Goal: Information Seeking & Learning: Learn about a topic

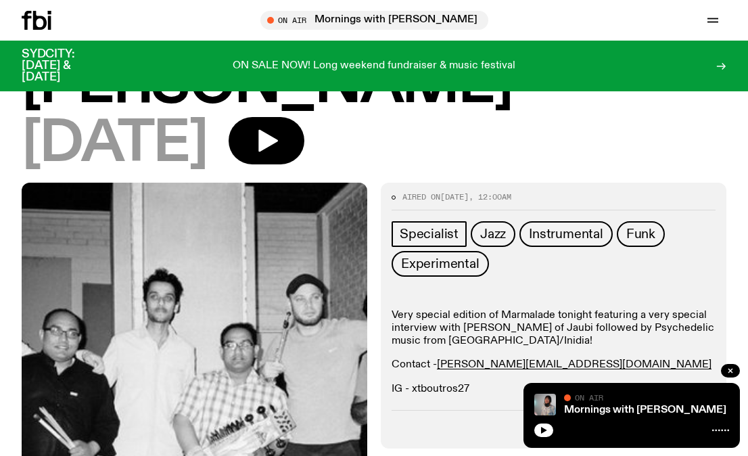
scroll to position [430, 0]
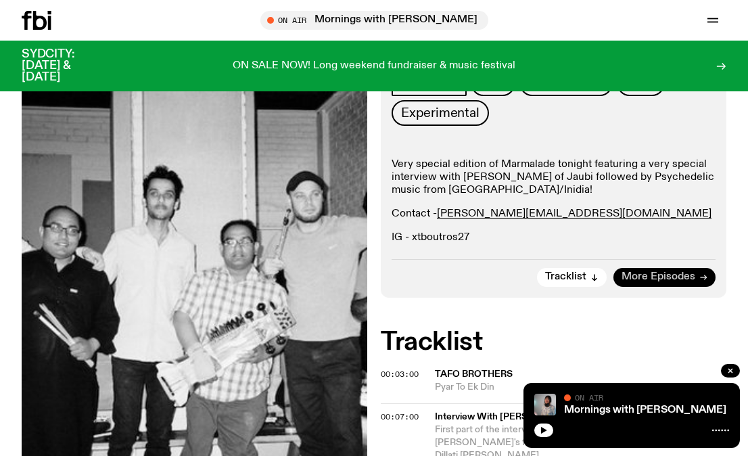
click at [635, 272] on span "More Episodes" at bounding box center [659, 277] width 74 height 10
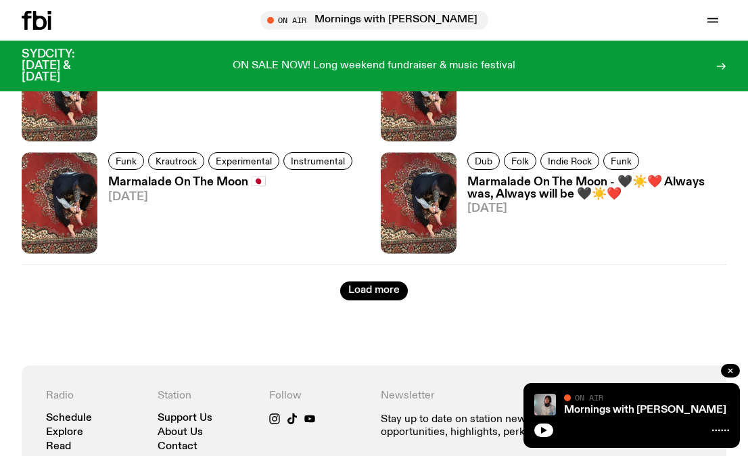
scroll to position [2456, 0]
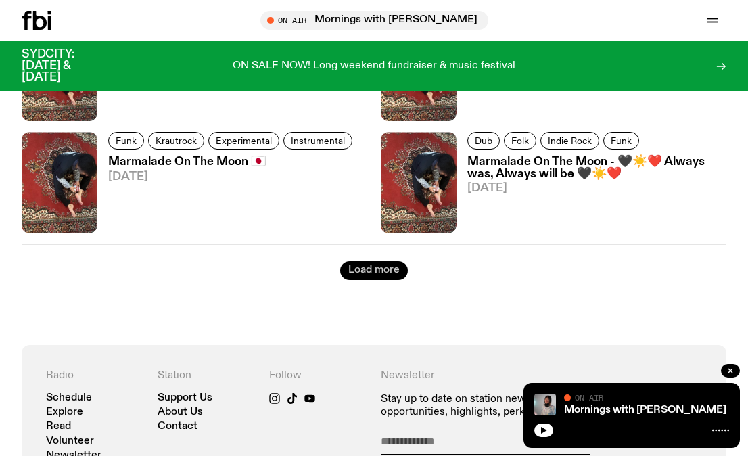
click at [374, 266] on button "Load more" at bounding box center [374, 270] width 68 height 19
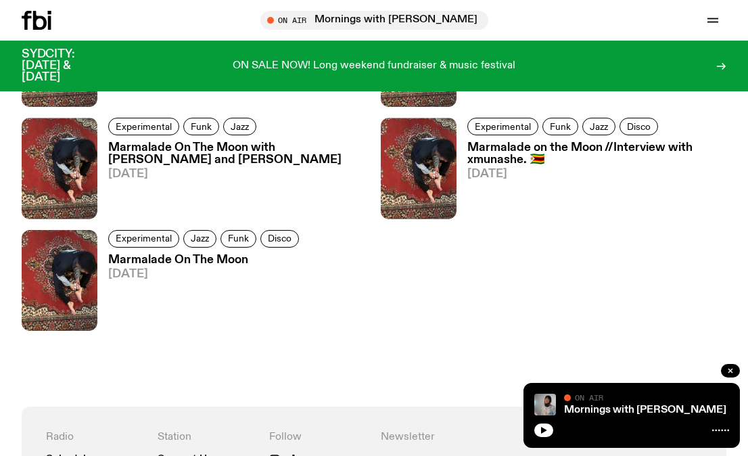
scroll to position [2799, 0]
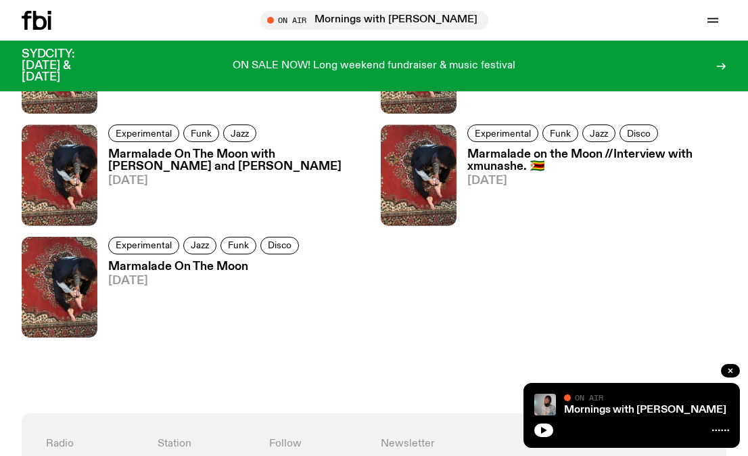
click at [499, 149] on h3 "Marmalade on the Moon //Interview with xmunashe. 🇿🇼" at bounding box center [596, 160] width 259 height 23
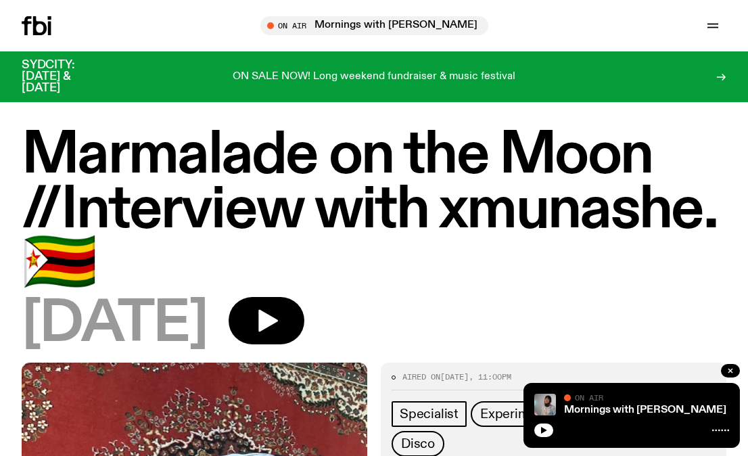
click at [52, 20] on div at bounding box center [54, 25] width 65 height 19
click at [45, 25] on icon at bounding box center [40, 25] width 14 height 19
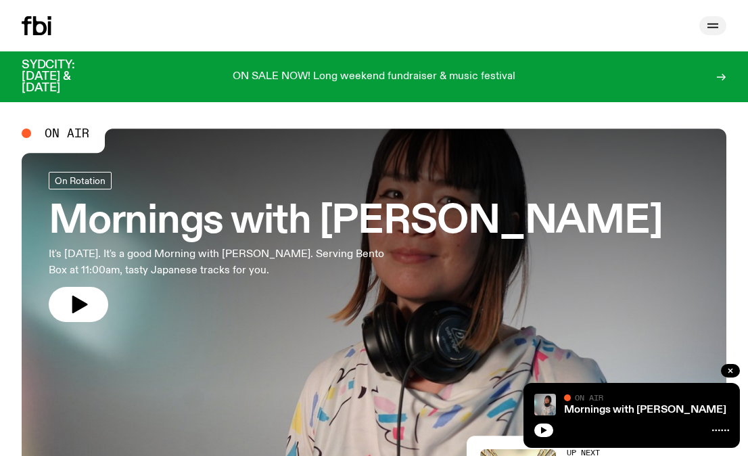
click at [706, 26] on icon "button" at bounding box center [713, 26] width 16 height 16
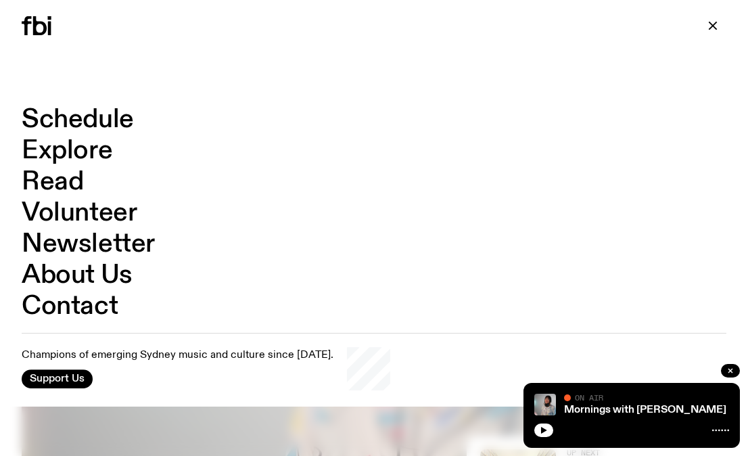
click at [71, 118] on link "Schedule" at bounding box center [78, 120] width 112 height 26
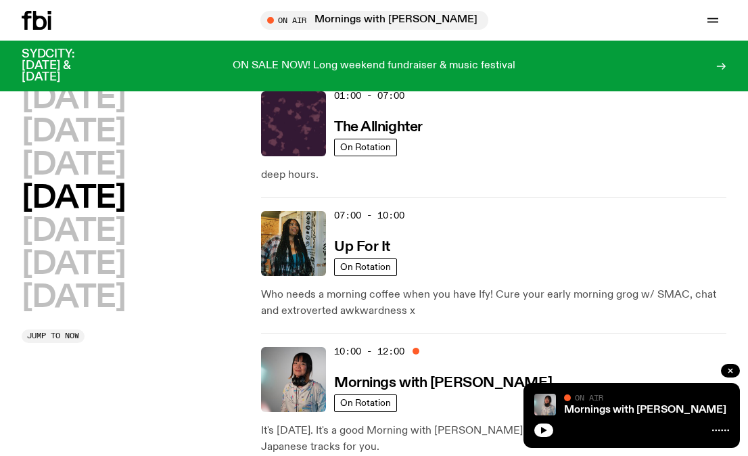
scroll to position [48, 0]
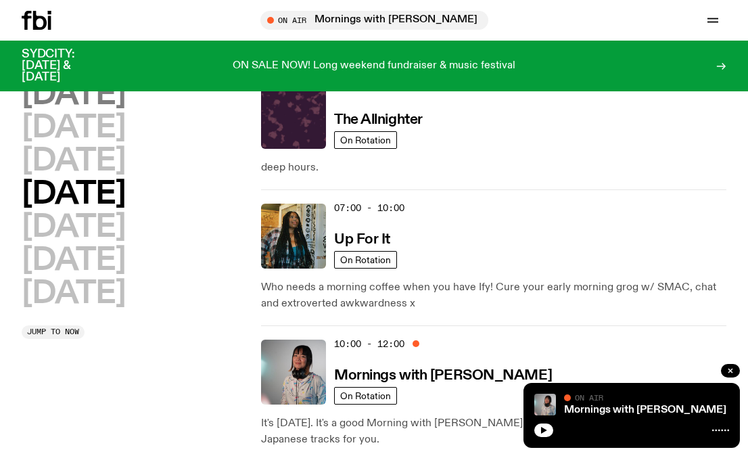
click at [110, 100] on h2 "Monday" at bounding box center [74, 95] width 104 height 30
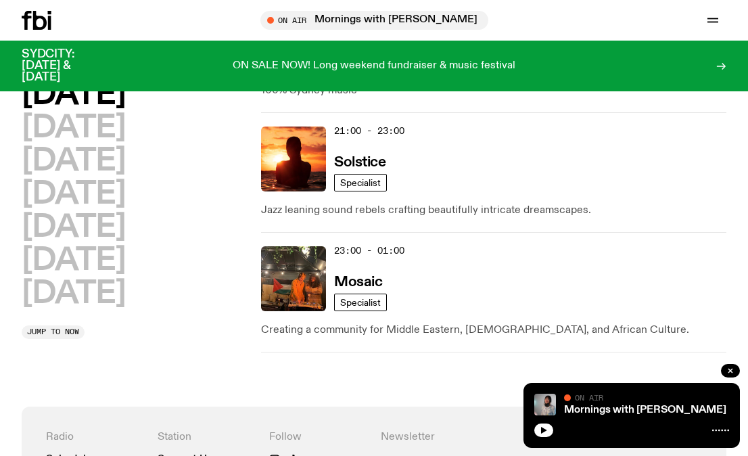
scroll to position [999, 0]
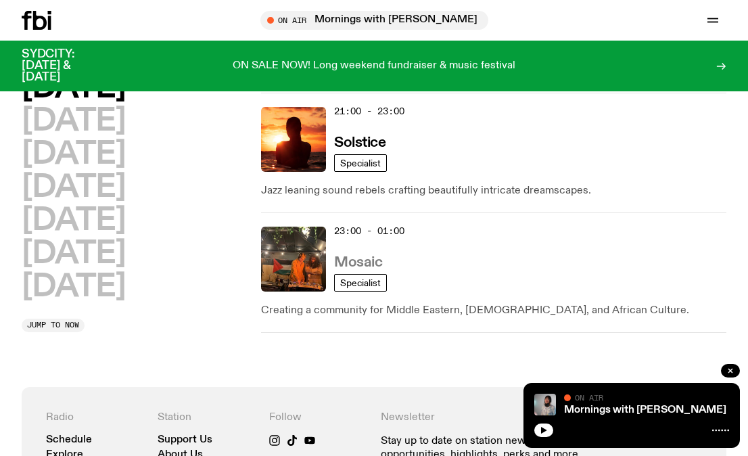
click at [355, 258] on h3 "Mosaic" at bounding box center [358, 263] width 48 height 14
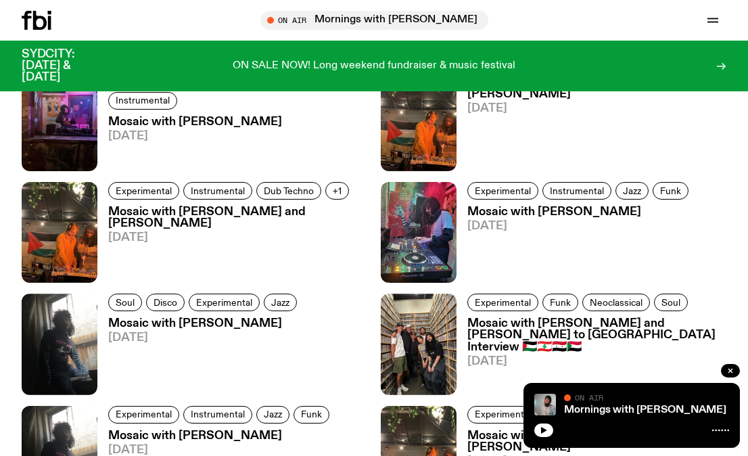
scroll to position [2255, 0]
